Goal: Transaction & Acquisition: Purchase product/service

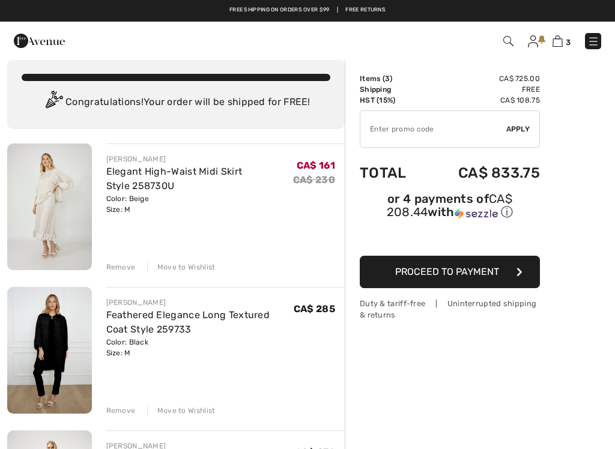
scroll to position [13, 0]
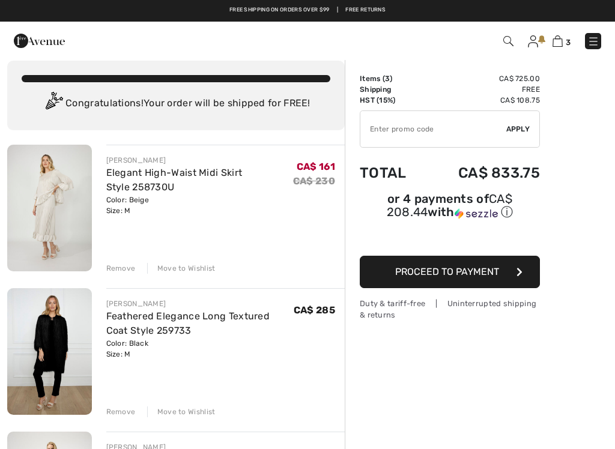
click at [381, 130] on input "TEXT" at bounding box center [433, 129] width 146 height 36
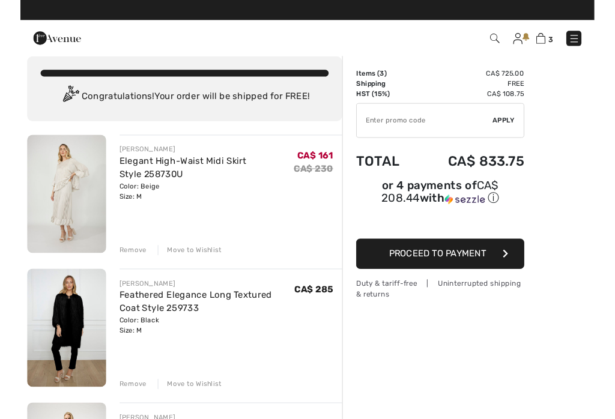
scroll to position [12, 0]
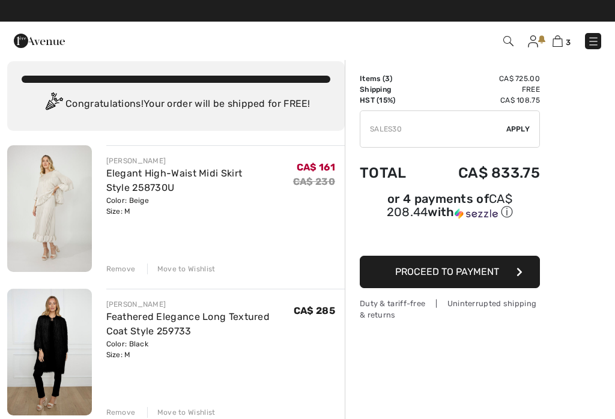
click at [505, 128] on input "TEXT" at bounding box center [433, 129] width 146 height 36
click at [505, 121] on input "TEXT" at bounding box center [433, 129] width 146 height 36
click at [514, 127] on span "Apply" at bounding box center [519, 129] width 24 height 11
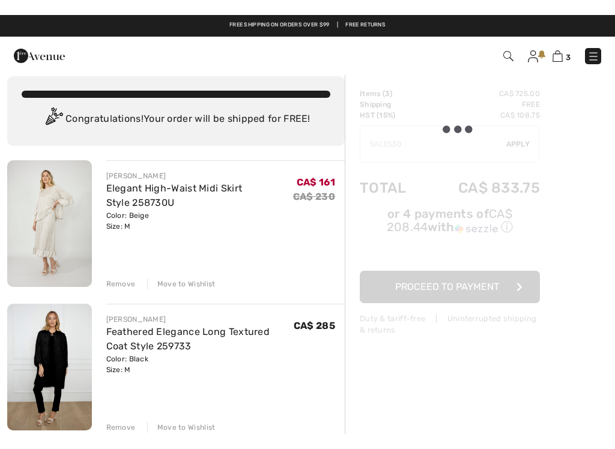
scroll to position [13, 0]
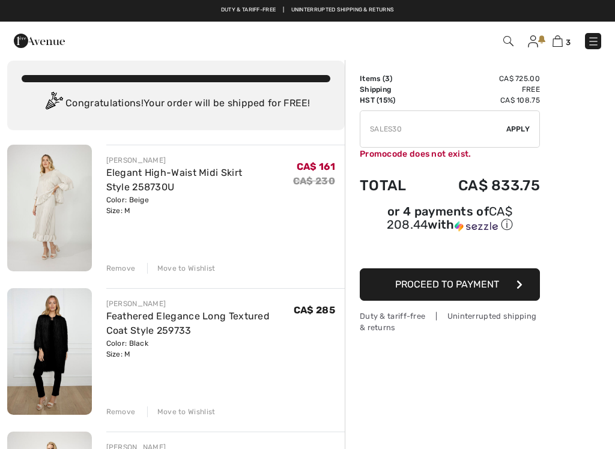
click at [410, 132] on input "TEXT" at bounding box center [433, 129] width 146 height 36
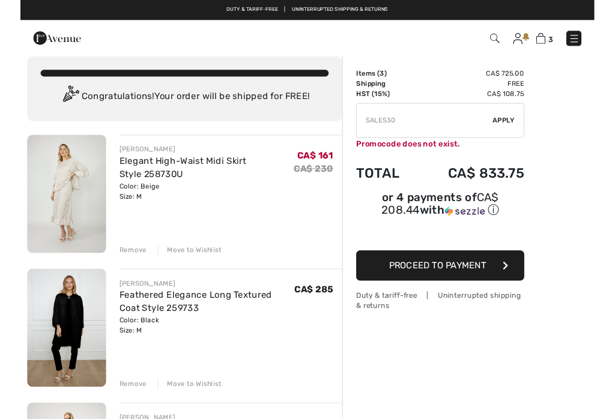
scroll to position [12, 0]
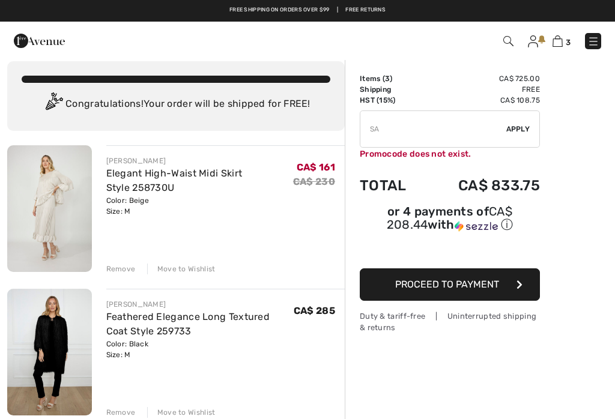
type input "S"
type input "SALEAVENUE"
click at [505, 124] on input "TEXT" at bounding box center [433, 129] width 146 height 36
click at [522, 133] on span "Apply" at bounding box center [519, 129] width 24 height 11
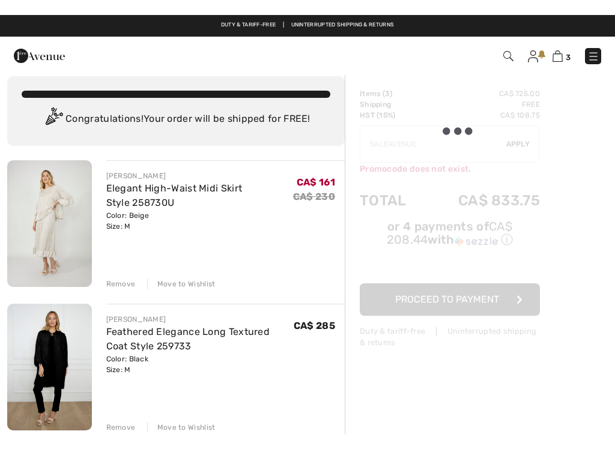
scroll to position [13, 0]
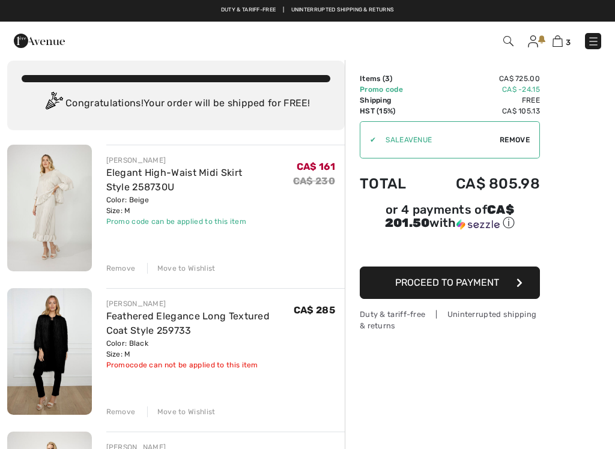
click at [126, 382] on div "Remove" at bounding box center [120, 412] width 29 height 11
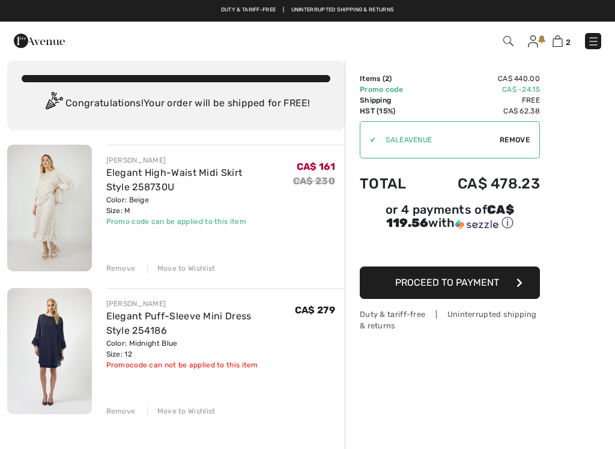
click at [118, 382] on div "Remove" at bounding box center [120, 411] width 29 height 11
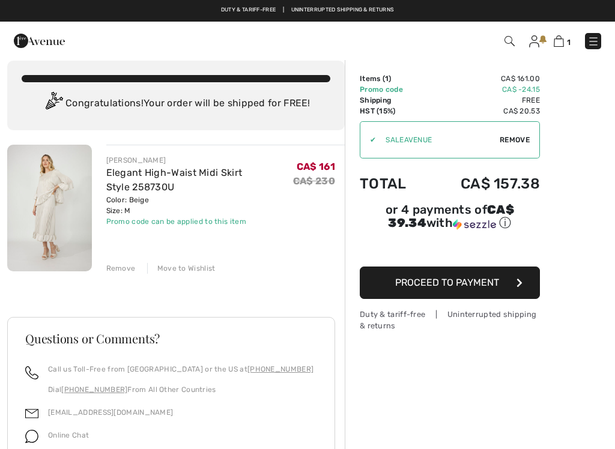
click at [115, 275] on div "[PERSON_NAME] Elegant High-Waist Midi Skirt Style 258730U Color: Beige Size: M …" at bounding box center [176, 379] width 338 height 469
click at [118, 267] on div "Remove" at bounding box center [120, 268] width 29 height 11
